Goal: Information Seeking & Learning: Learn about a topic

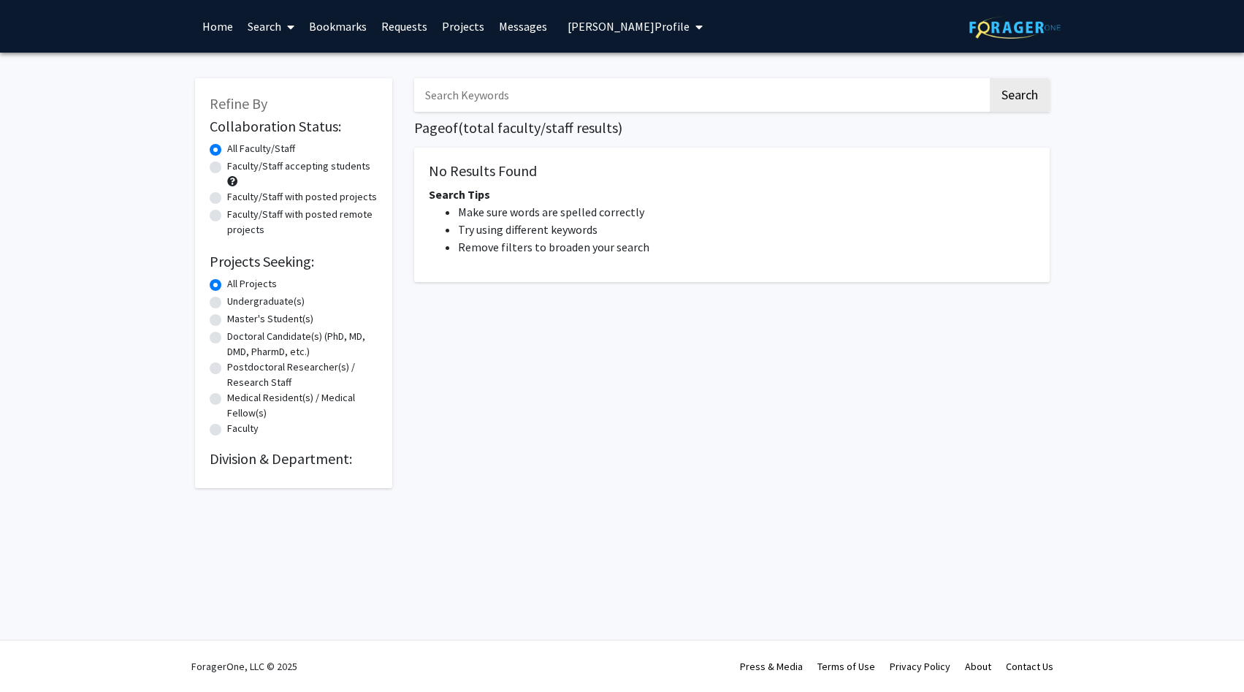
click at [982, 25] on img at bounding box center [1014, 27] width 91 height 23
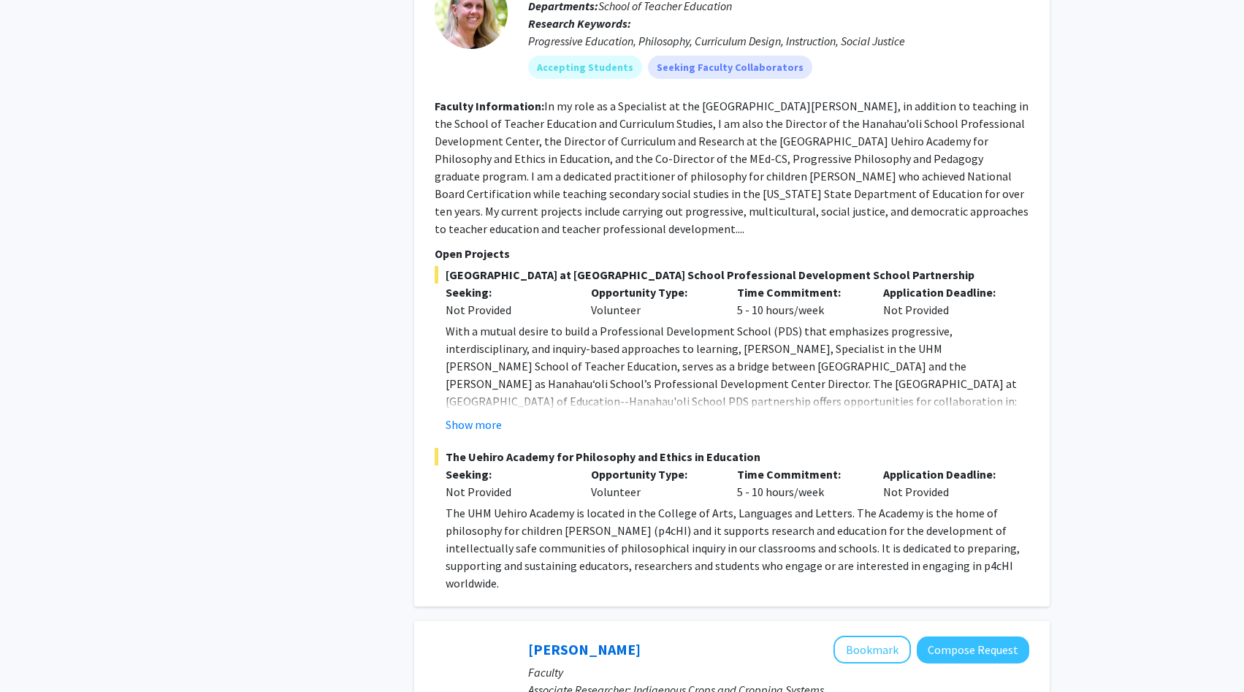
scroll to position [1923, 0]
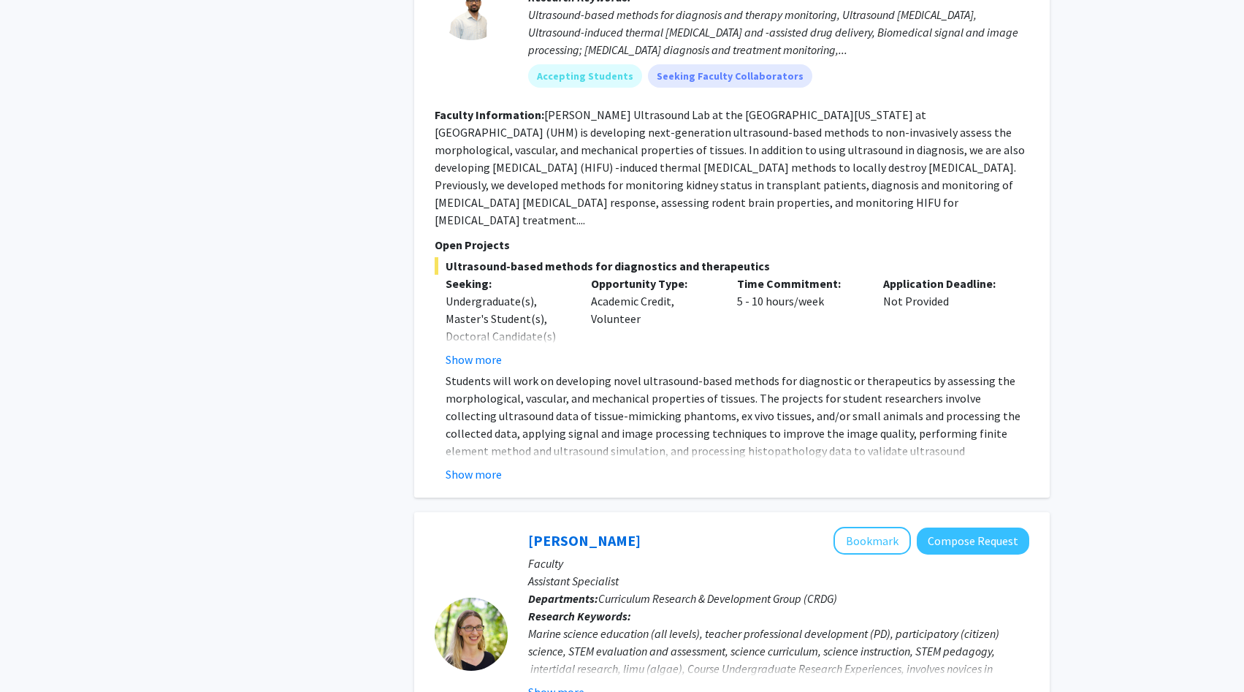
scroll to position [7915, 0]
click at [478, 464] on button "Show more" at bounding box center [473, 473] width 56 height 18
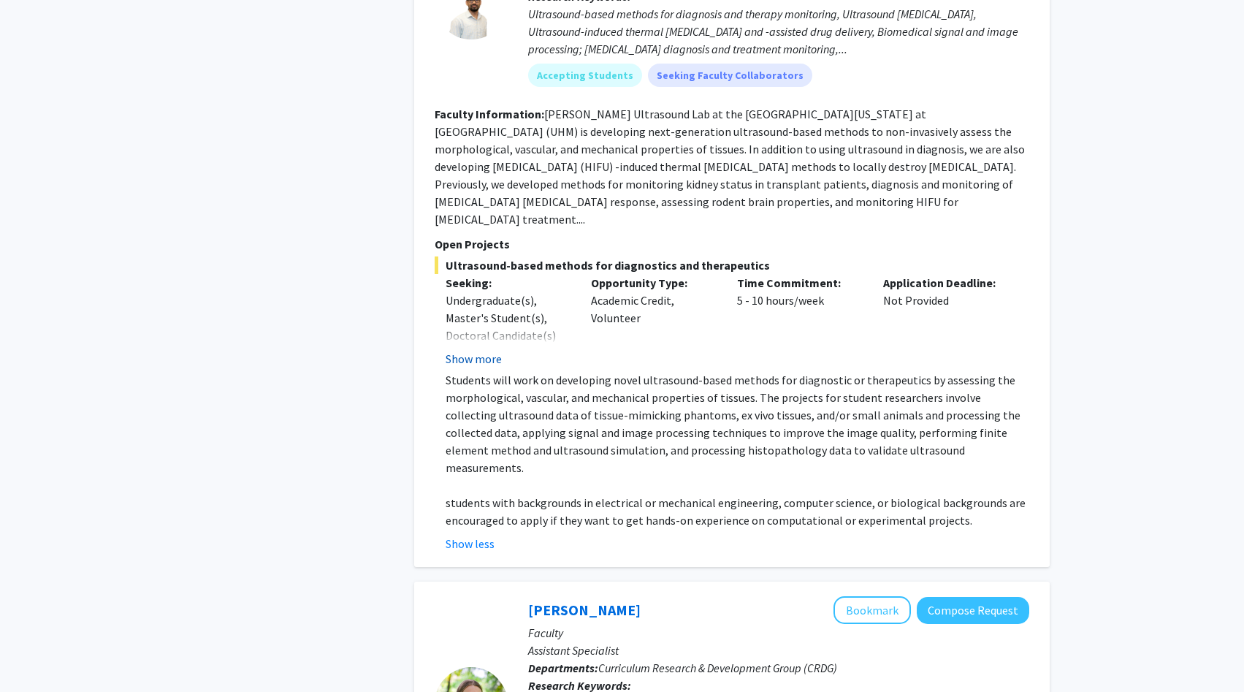
click at [490, 350] on button "Show more" at bounding box center [473, 359] width 56 height 18
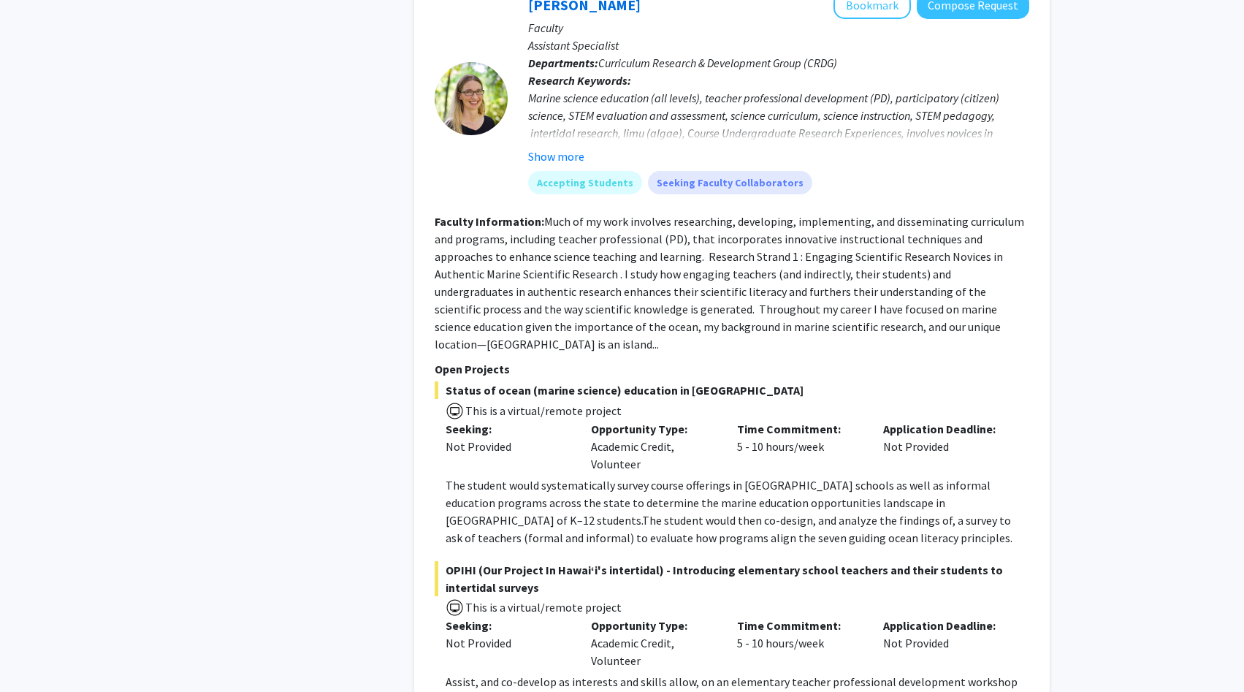
scroll to position [8735, 0]
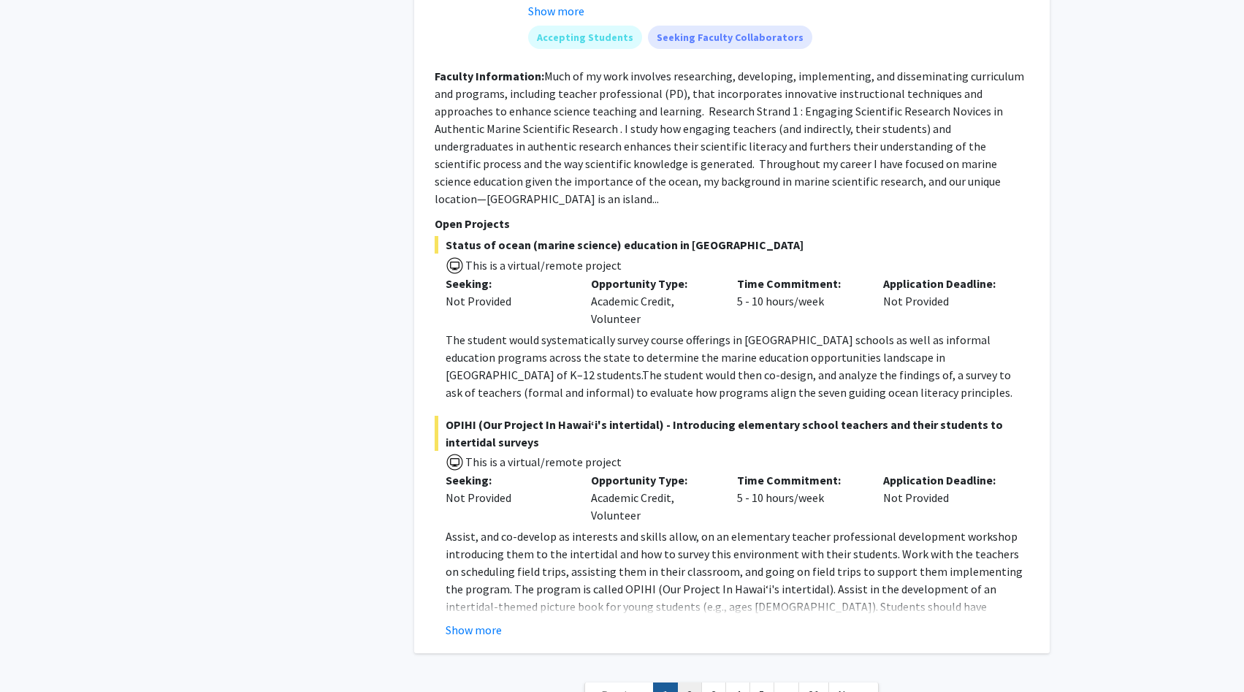
click at [684, 682] on link "2" at bounding box center [689, 695] width 25 height 26
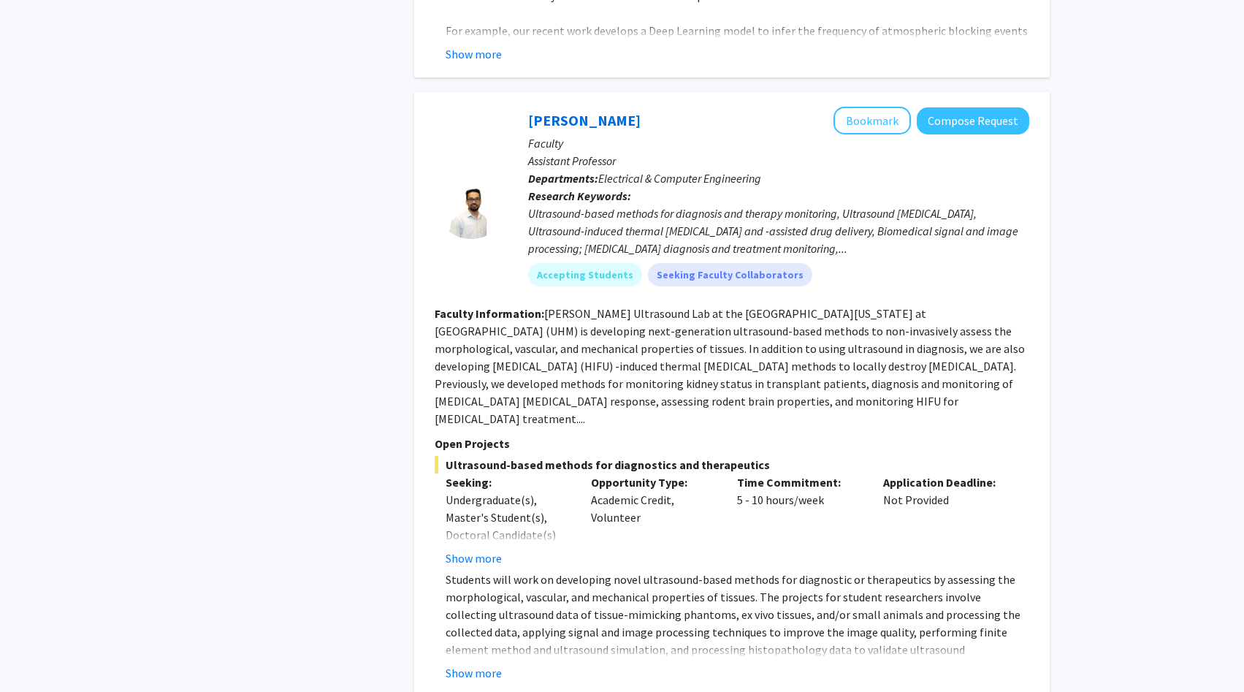
scroll to position [7698, 0]
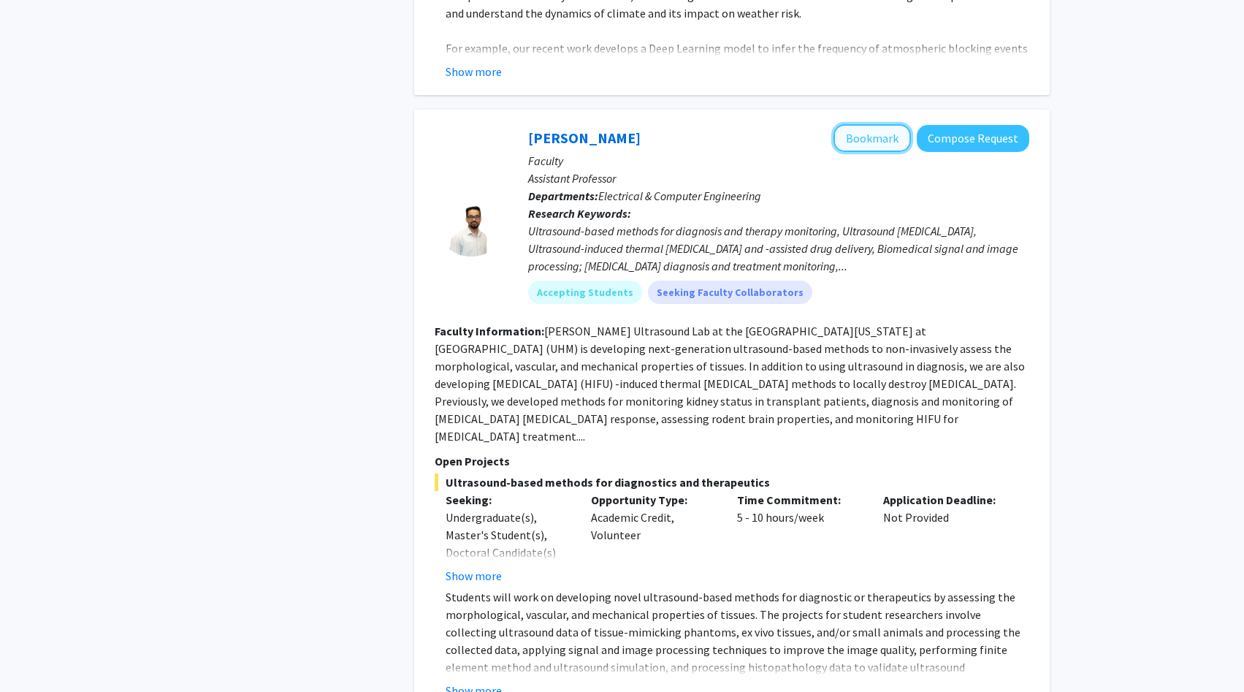
click at [878, 124] on button "Bookmark" at bounding box center [871, 138] width 77 height 28
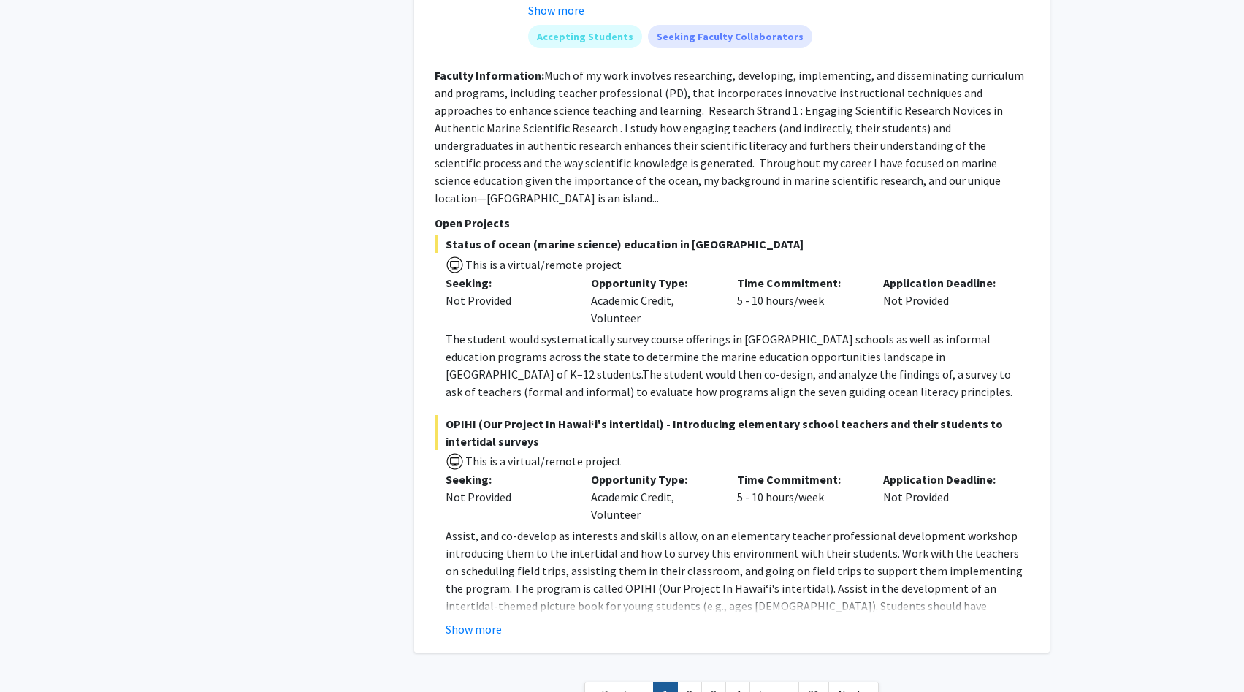
scroll to position [8630, 0]
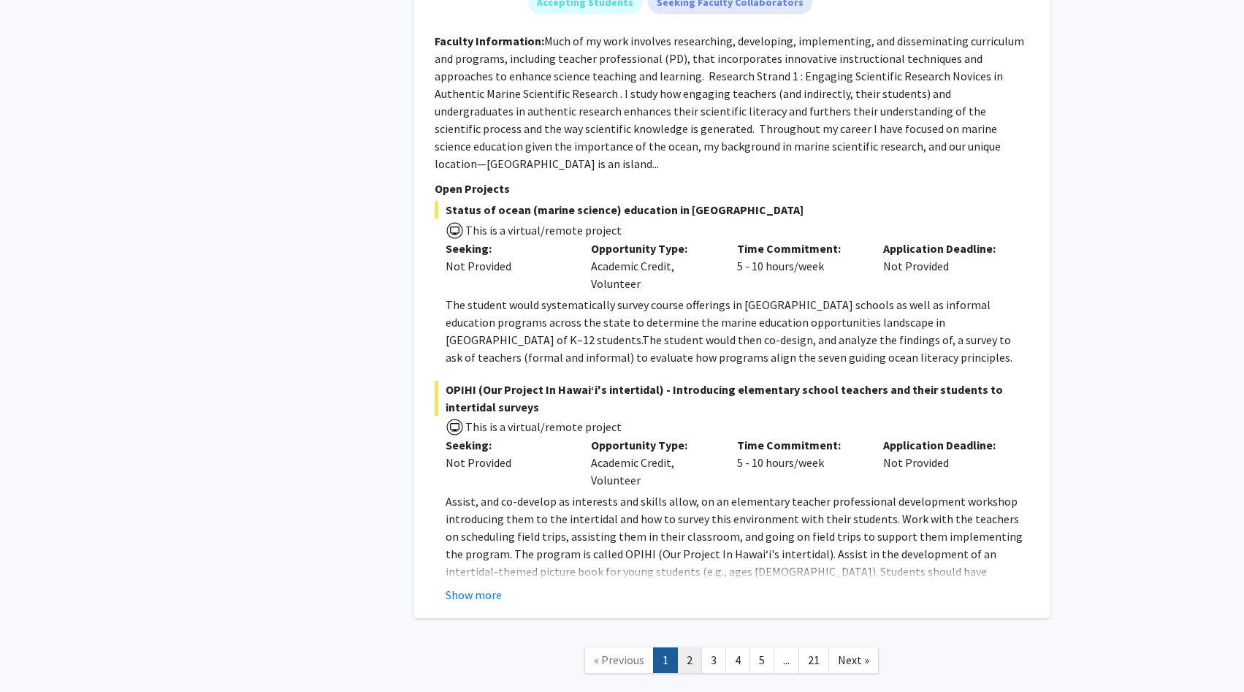
click at [695, 647] on link "2" at bounding box center [689, 660] width 25 height 26
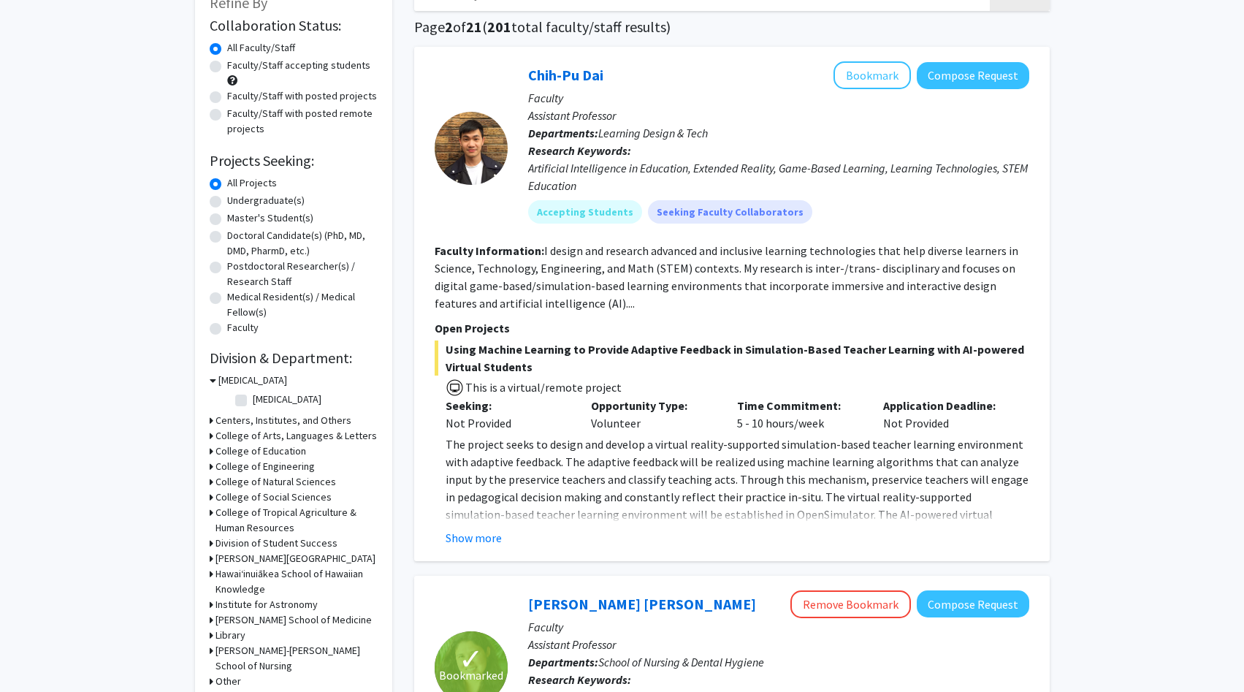
scroll to position [110, 0]
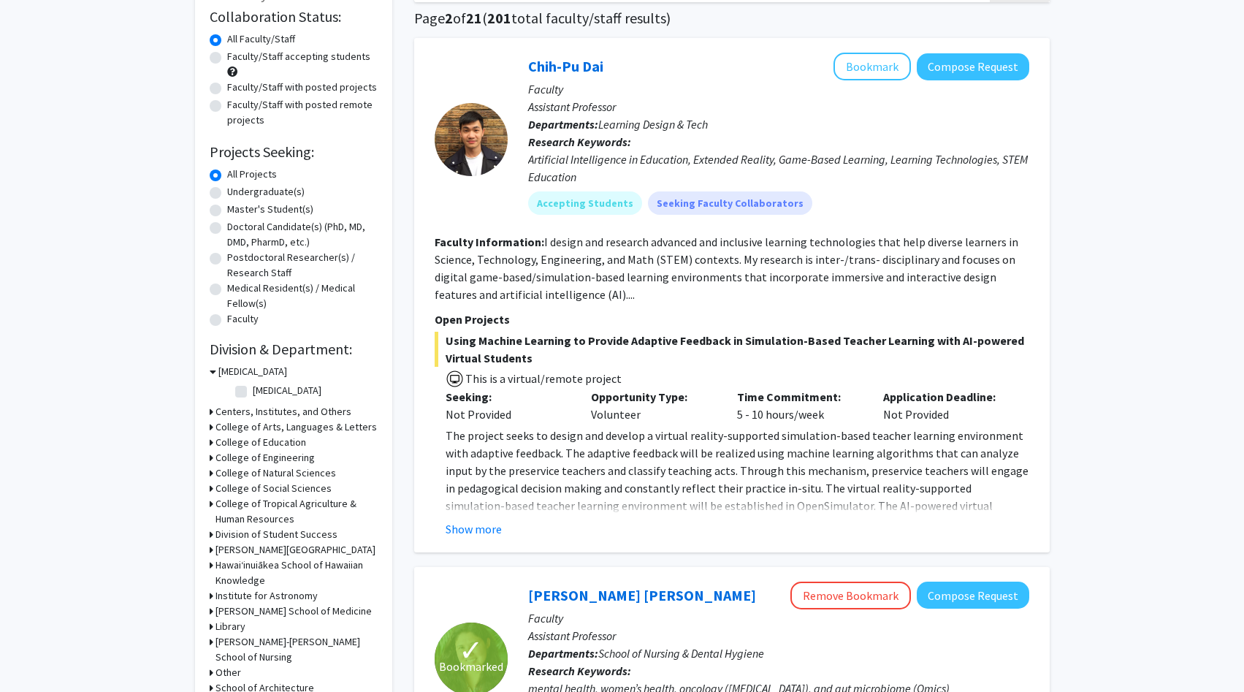
click at [267, 513] on h3 "College of Tropical Agriculture & Human Resources" at bounding box center [296, 511] width 162 height 31
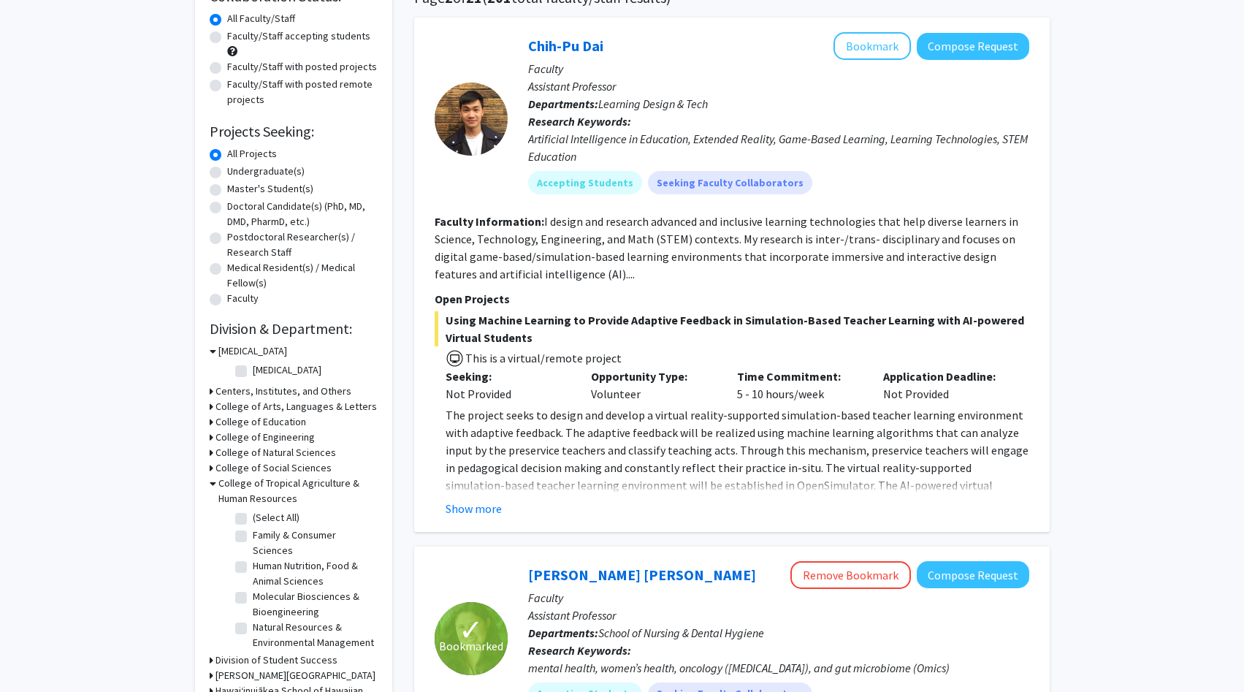
scroll to position [131, 0]
click at [253, 514] on label "(Select All)" at bounding box center [276, 516] width 47 height 15
click at [253, 514] on input "(Select All)" at bounding box center [257, 513] width 9 height 9
checkbox input "true"
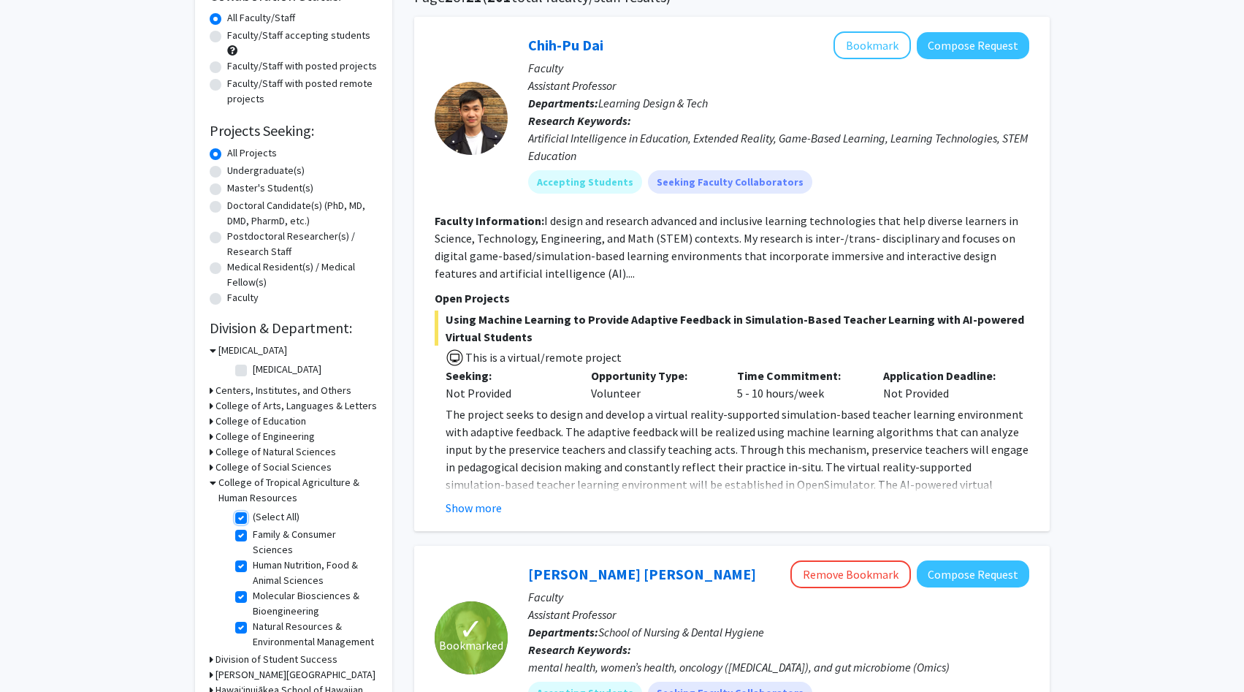
checkbox input "true"
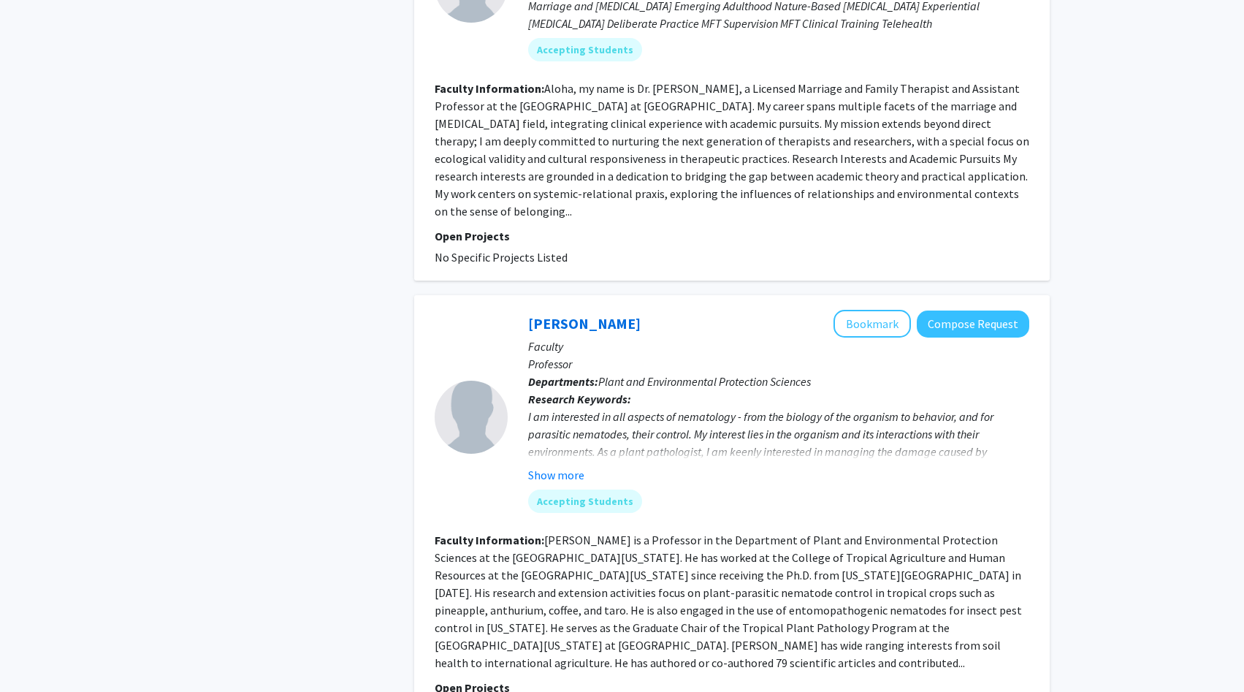
scroll to position [6224, 0]
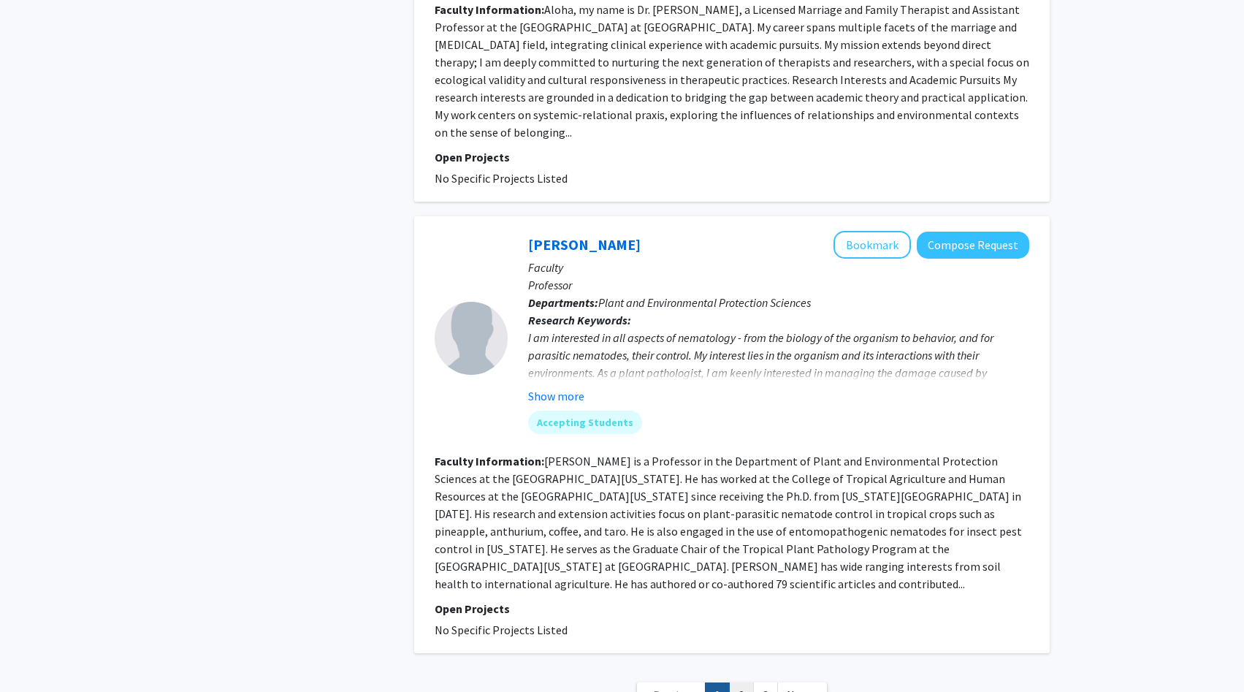
click at [742, 682] on link "2" at bounding box center [741, 695] width 25 height 26
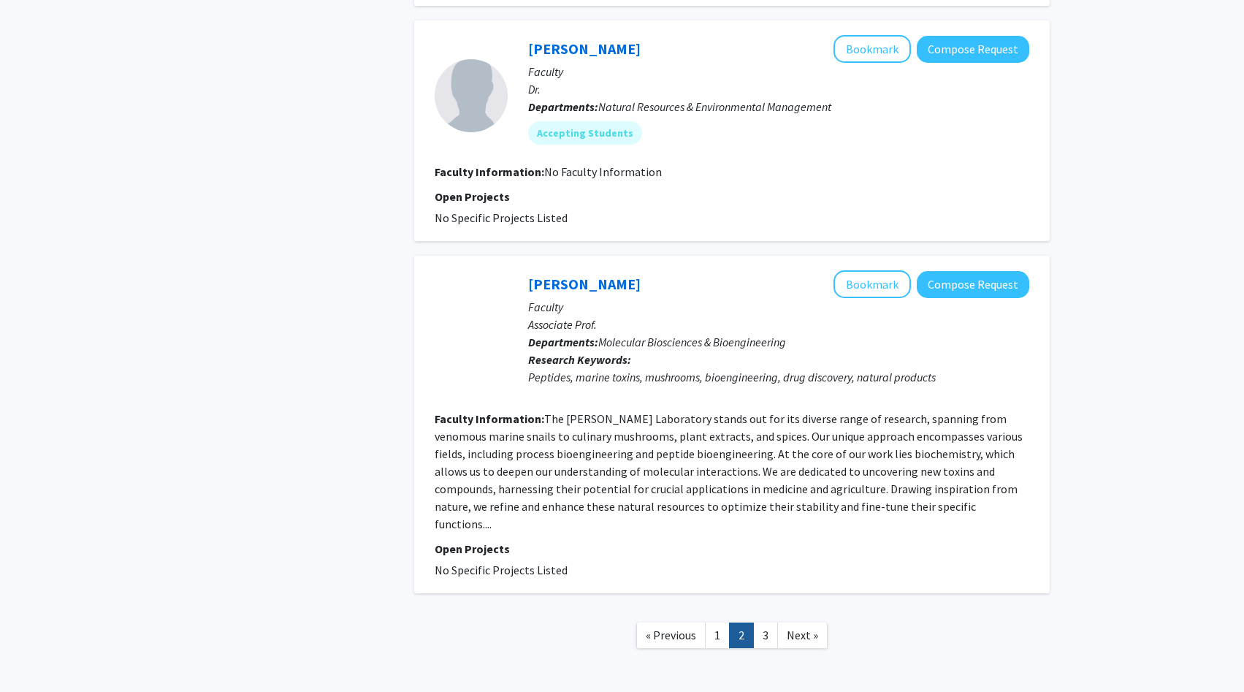
scroll to position [2395, 0]
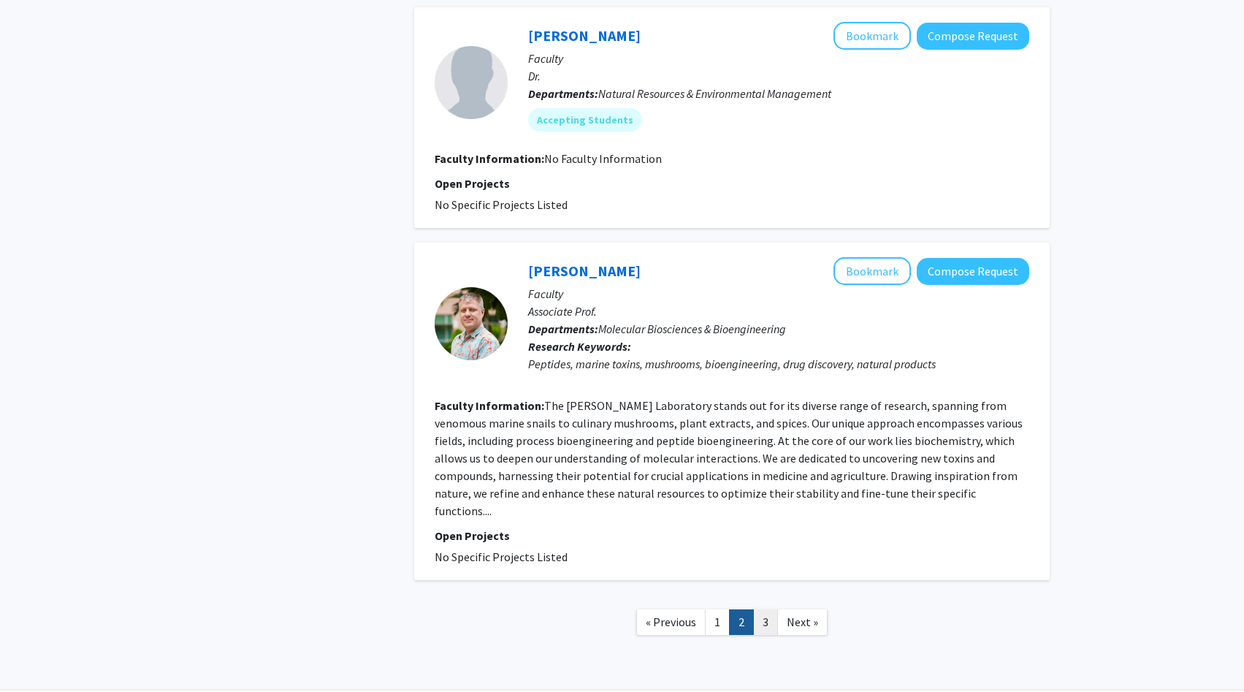
click at [764, 609] on link "3" at bounding box center [765, 622] width 25 height 26
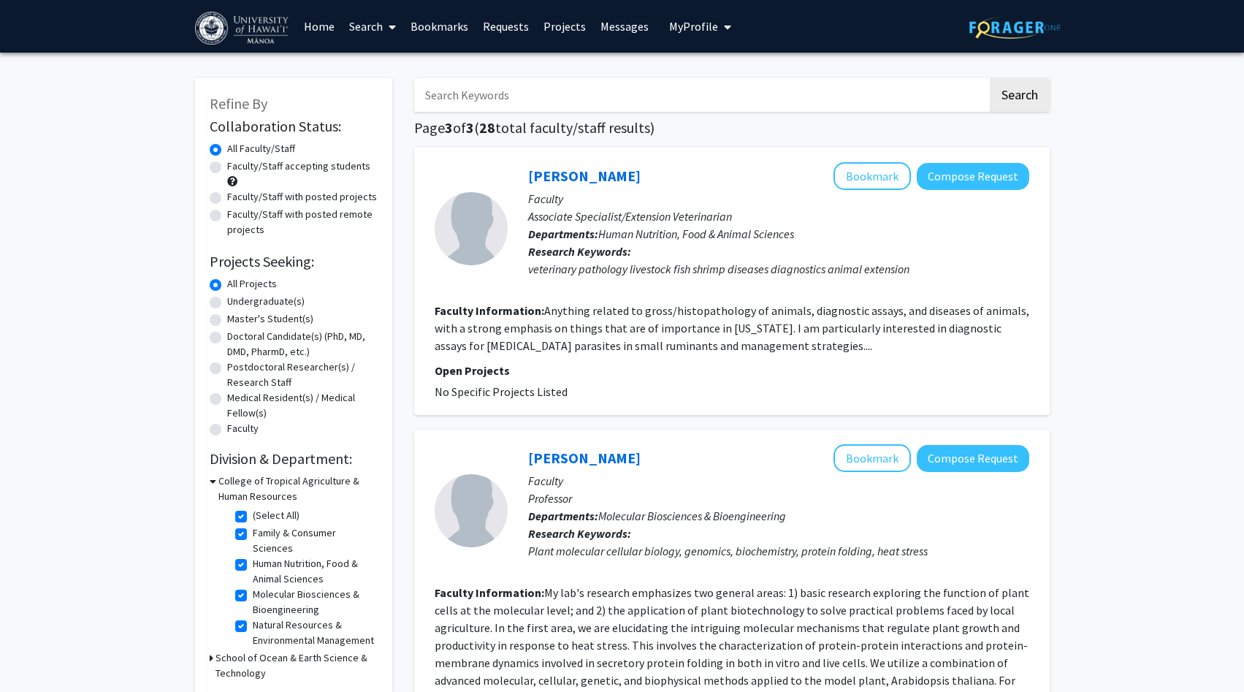
click at [253, 518] on label "(Select All)" at bounding box center [276, 515] width 47 height 15
click at [253, 517] on input "(Select All)" at bounding box center [257, 512] width 9 height 9
checkbox input "false"
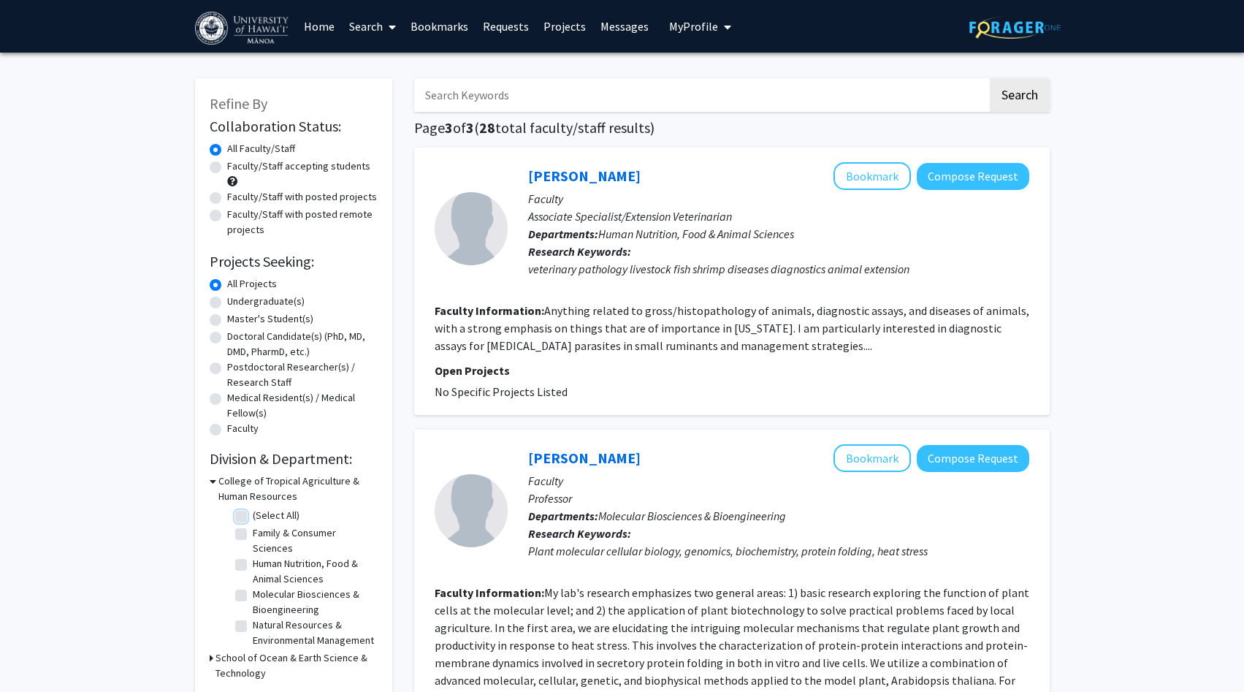
checkbox input "false"
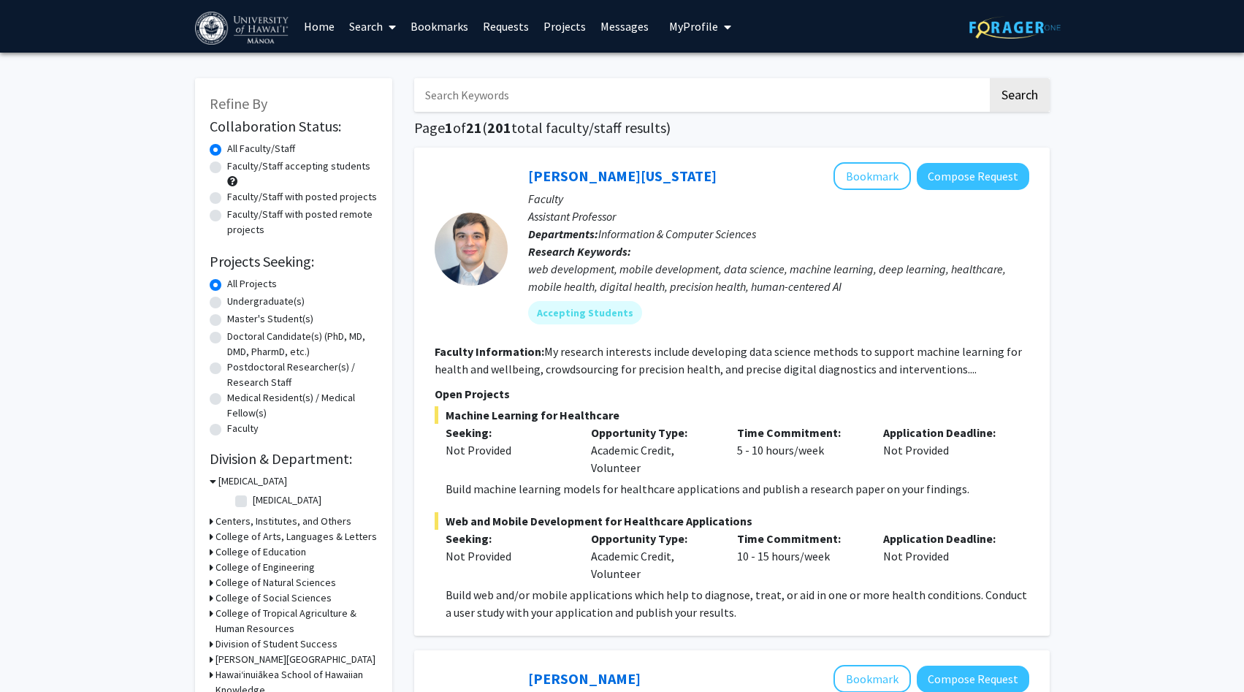
click at [585, 95] on input "Search Keywords" at bounding box center [700, 95] width 573 height 34
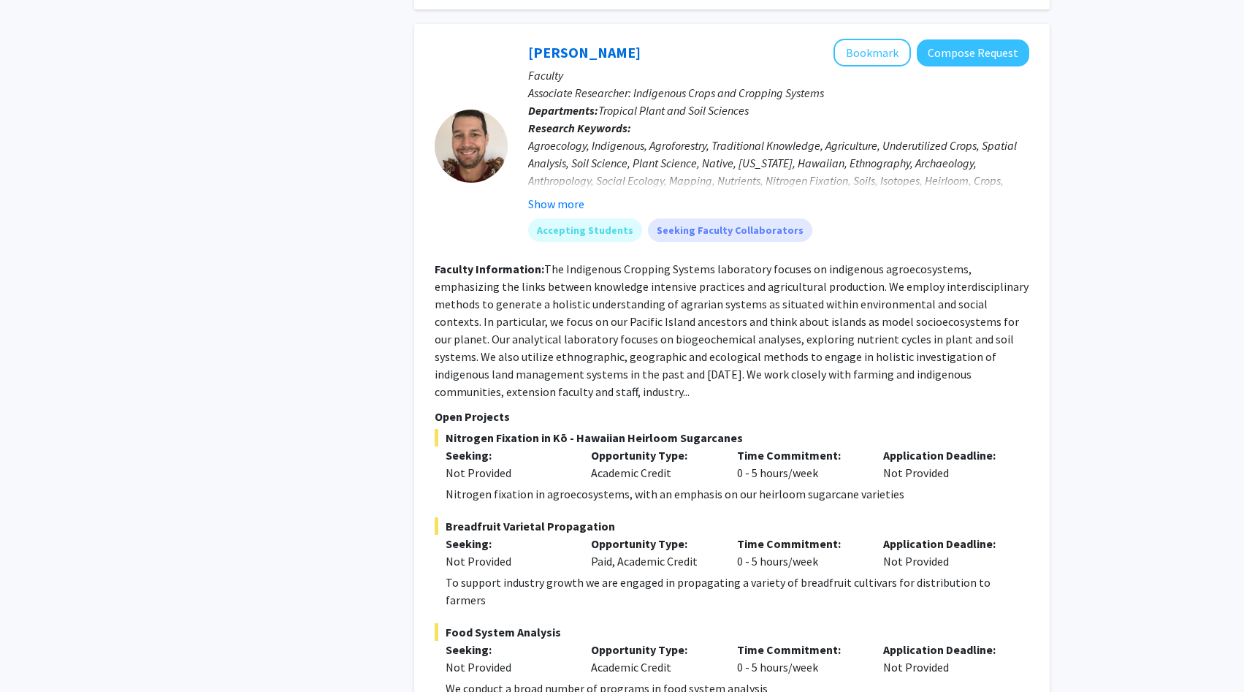
scroll to position [2474, 0]
